Goal: Transaction & Acquisition: Purchase product/service

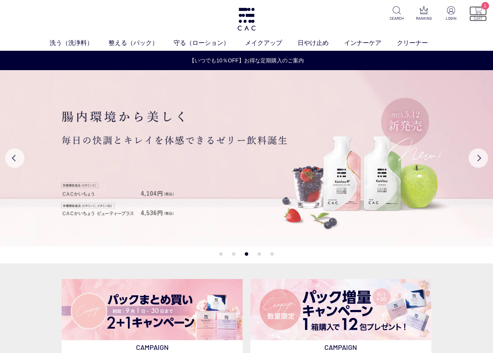
click at [482, 11] on img at bounding box center [478, 10] width 8 height 8
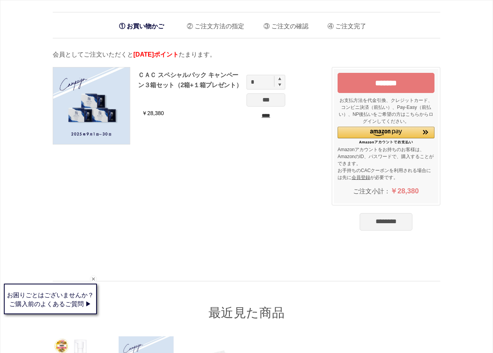
click at [147, 50] on div "お買い物かご ご注文方法の指定 ご注文の確認 ご注文完了 通信に時間がかかっています。しばらく経ってもAmazonに移動しない場合は、申し訳ございませんが他の…" at bounding box center [247, 229] width 388 height 434
